Goal: Task Accomplishment & Management: Use online tool/utility

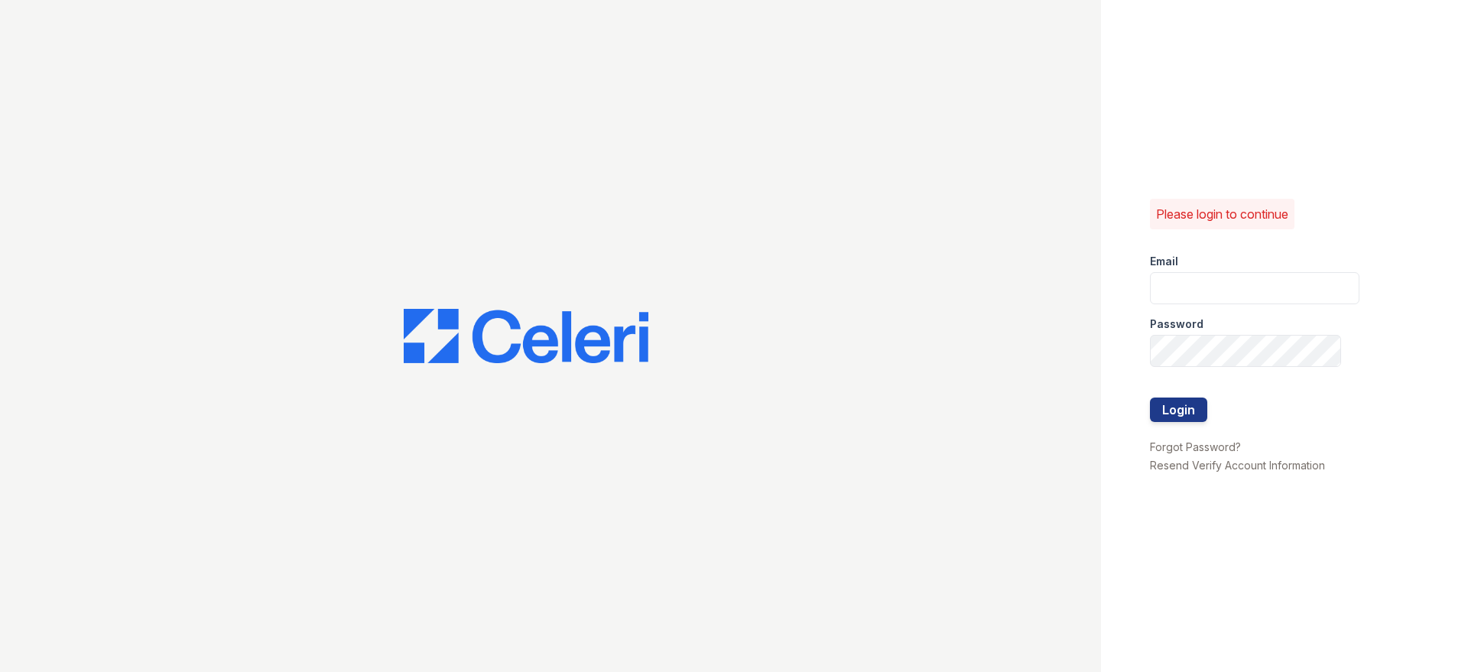
type input "wray.am@cafmanagement.com"
drag, startPoint x: 1176, startPoint y: 436, endPoint x: 1180, endPoint y: 424, distance: 12.8
click at [1177, 431] on div "Please login to continue Email wray.am@cafmanagement.com Password Login Forgot …" at bounding box center [1284, 336] width 367 height 672
click at [1186, 403] on button "Login" at bounding box center [1178, 410] width 57 height 24
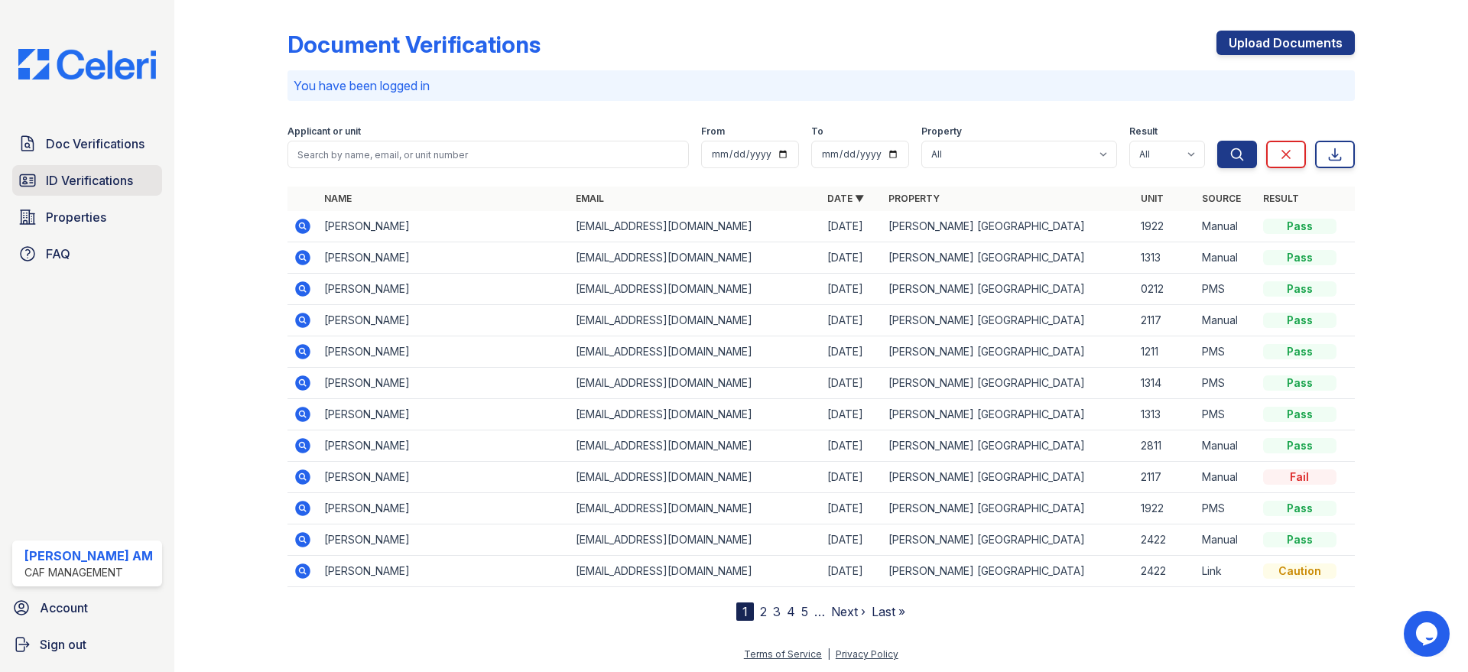
click at [107, 171] on span "ID Verifications" at bounding box center [89, 180] width 87 height 18
